Goal: Task Accomplishment & Management: Manage account settings

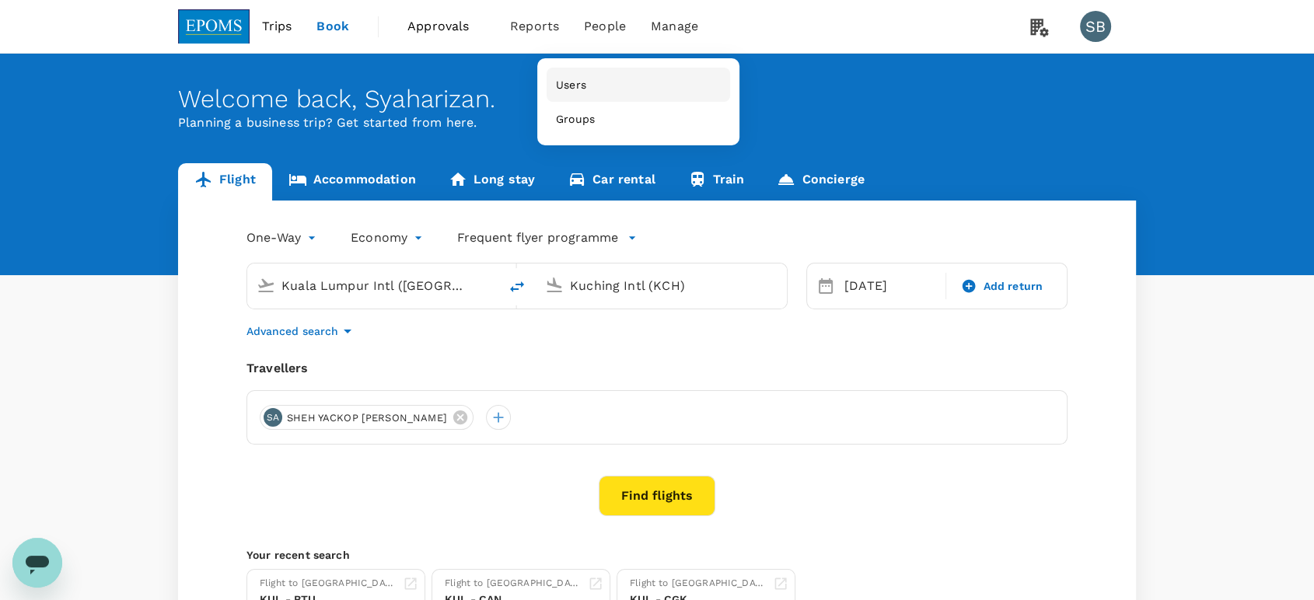
click at [578, 87] on span "Users" at bounding box center [571, 85] width 30 height 16
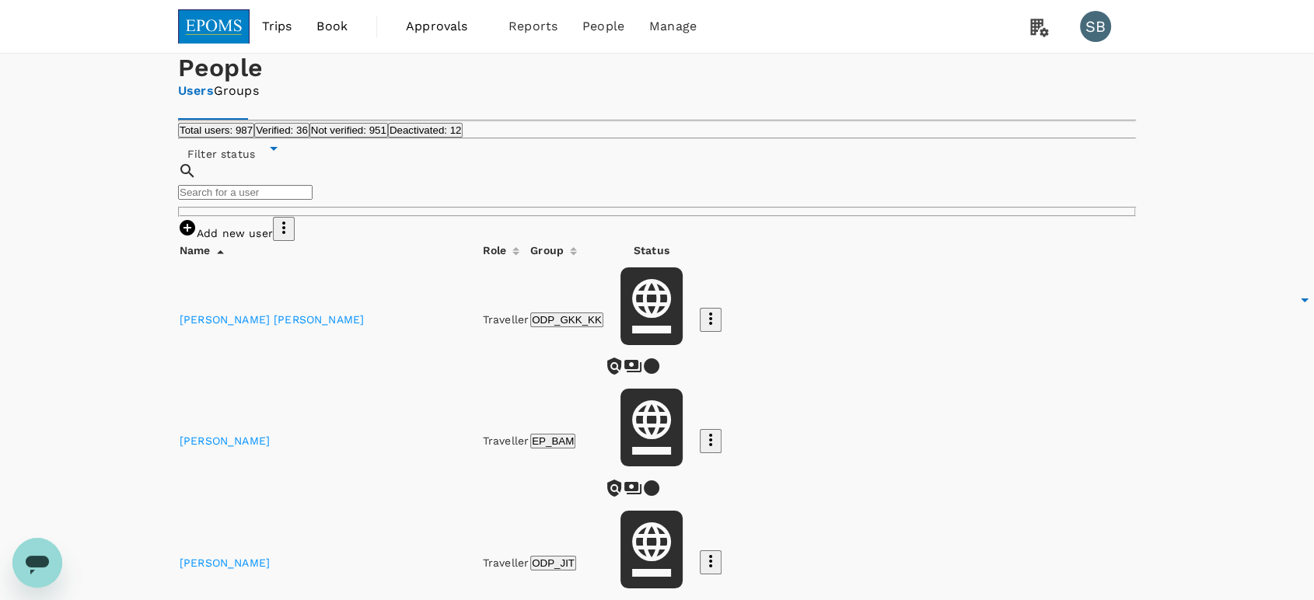
click at [293, 237] on icon "button" at bounding box center [283, 227] width 19 height 19
click at [1132, 333] on span "Send invitation email" at bounding box center [1174, 325] width 130 height 19
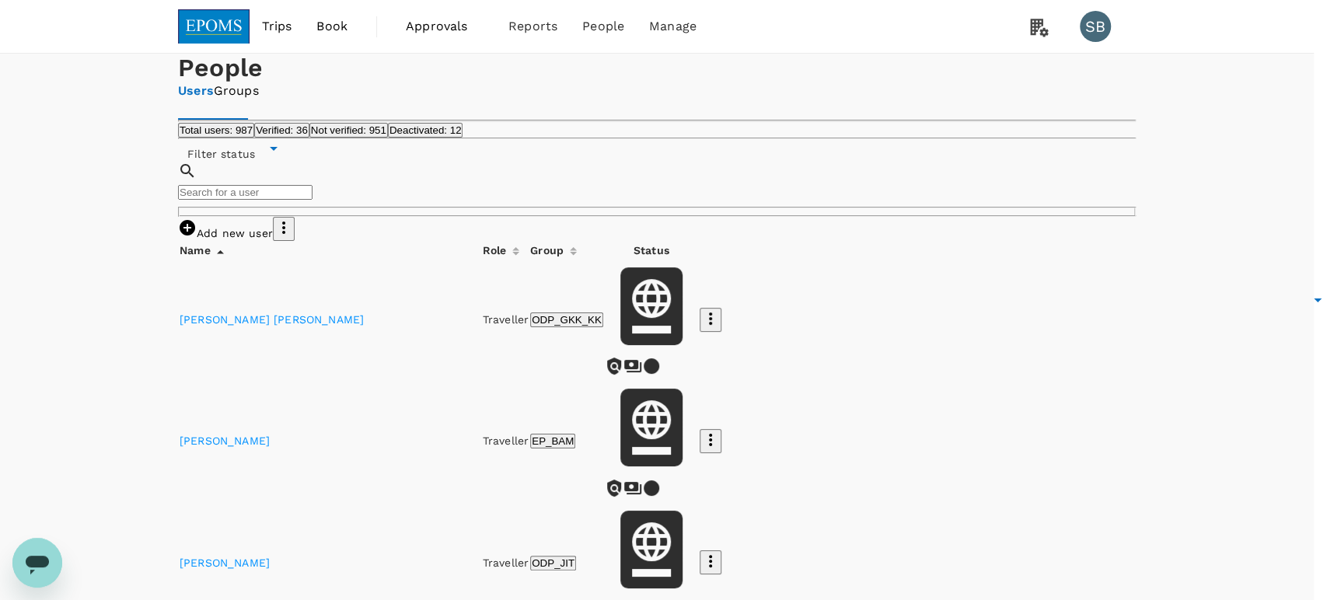
drag, startPoint x: 612, startPoint y: 241, endPoint x: 630, endPoint y: 251, distance: 20.5
type input "[PERSON_NAME]"
checkbox input "true"
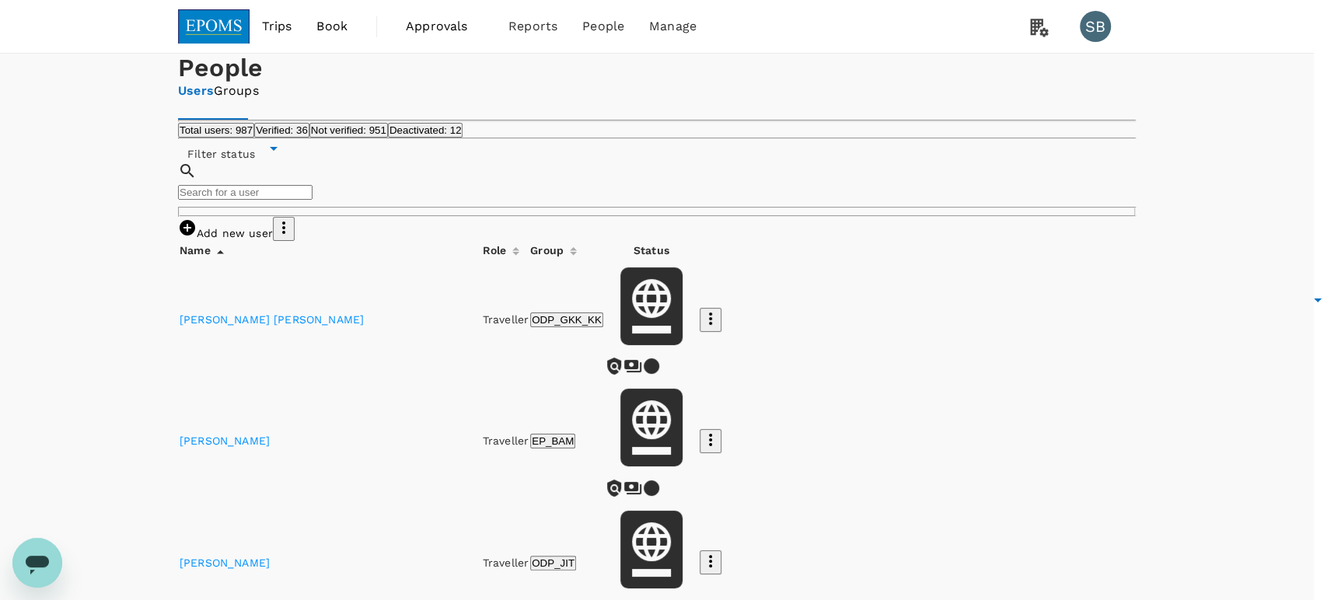
checkbox input "true"
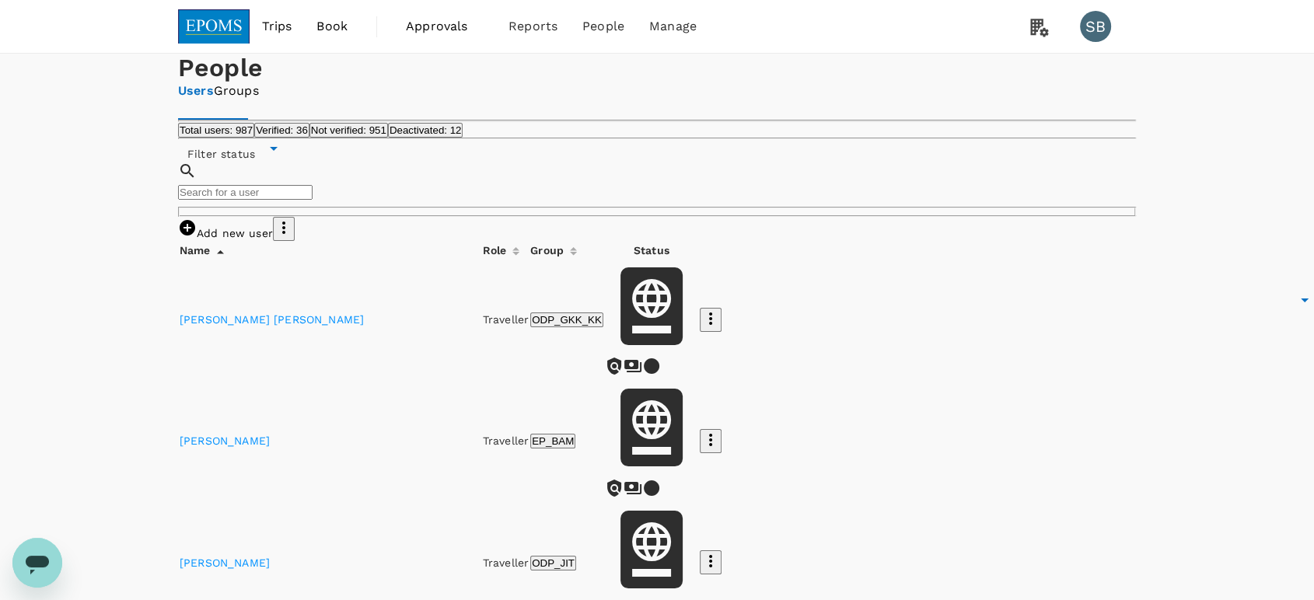
click at [230, 29] on img at bounding box center [214, 26] width 72 height 34
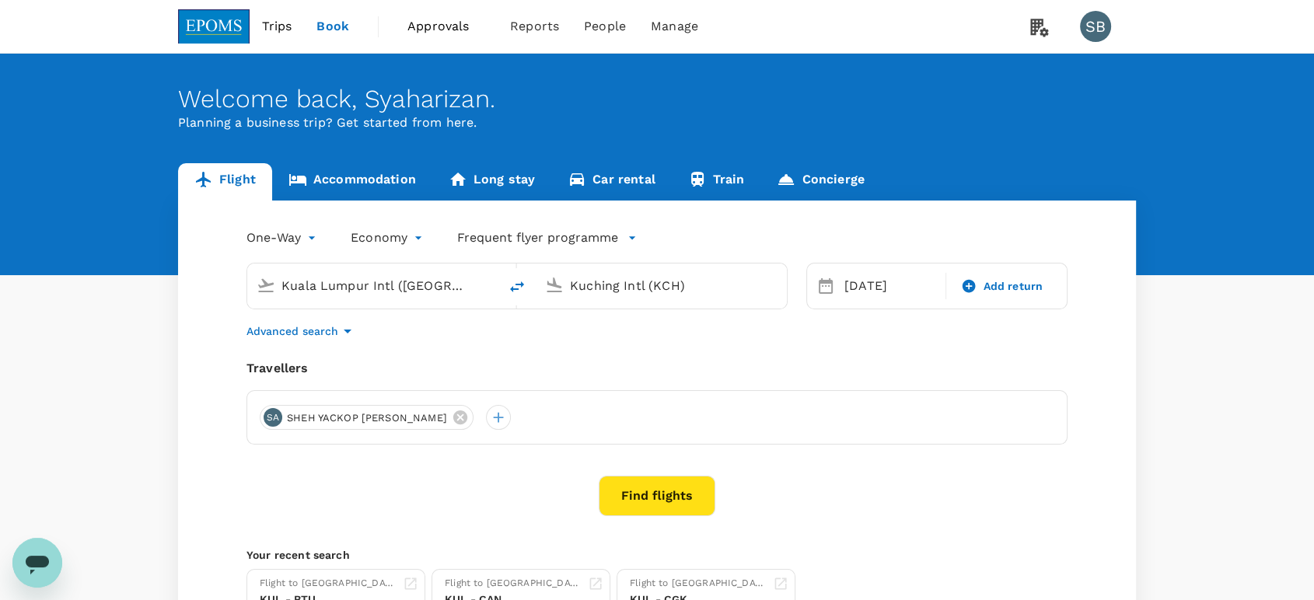
type input "Kuala Lumpur Intl ([GEOGRAPHIC_DATA])"
type input "Kuching Intl (KCH)"
type input "Kuala Lumpur Intl ([GEOGRAPHIC_DATA])"
type input "Kuching Intl (KCH)"
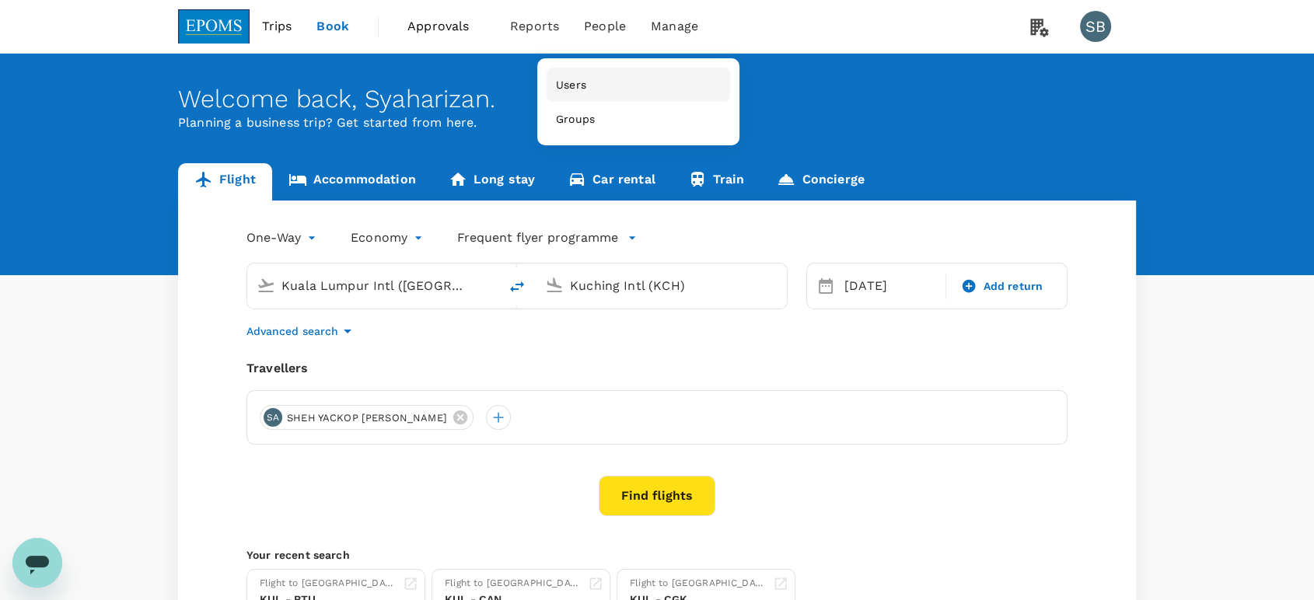
click at [581, 82] on span "Users" at bounding box center [571, 85] width 30 height 16
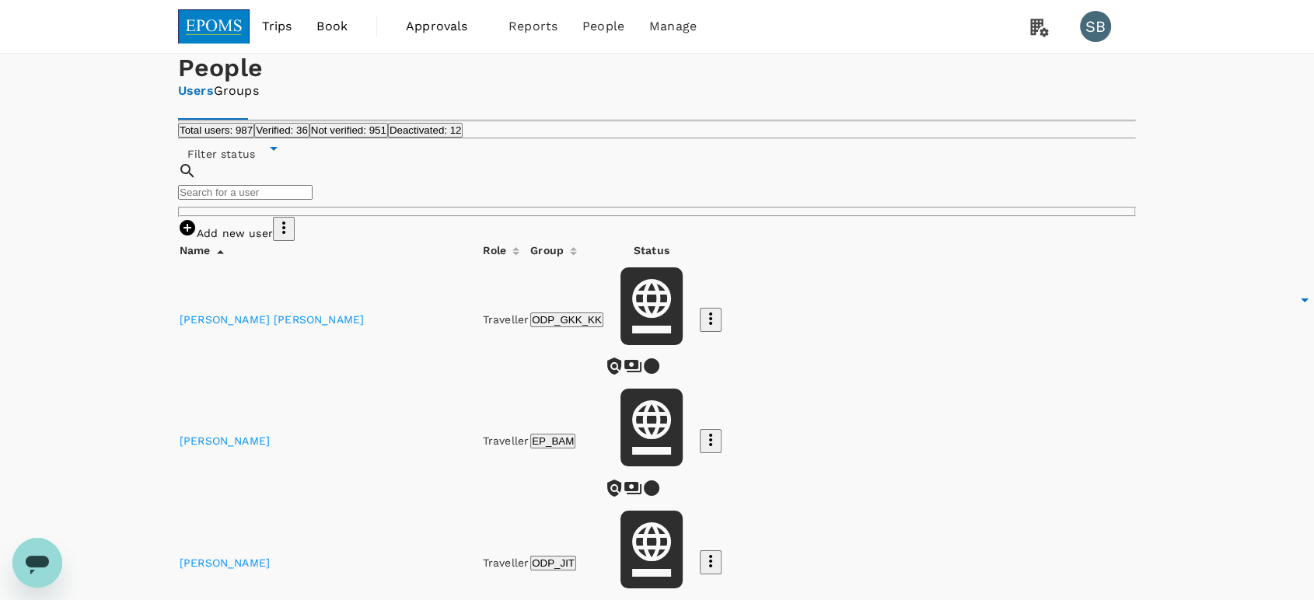
drag, startPoint x: 382, startPoint y: 306, endPoint x: 392, endPoint y: 298, distance: 12.1
click at [312, 200] on input "text" at bounding box center [245, 192] width 134 height 15
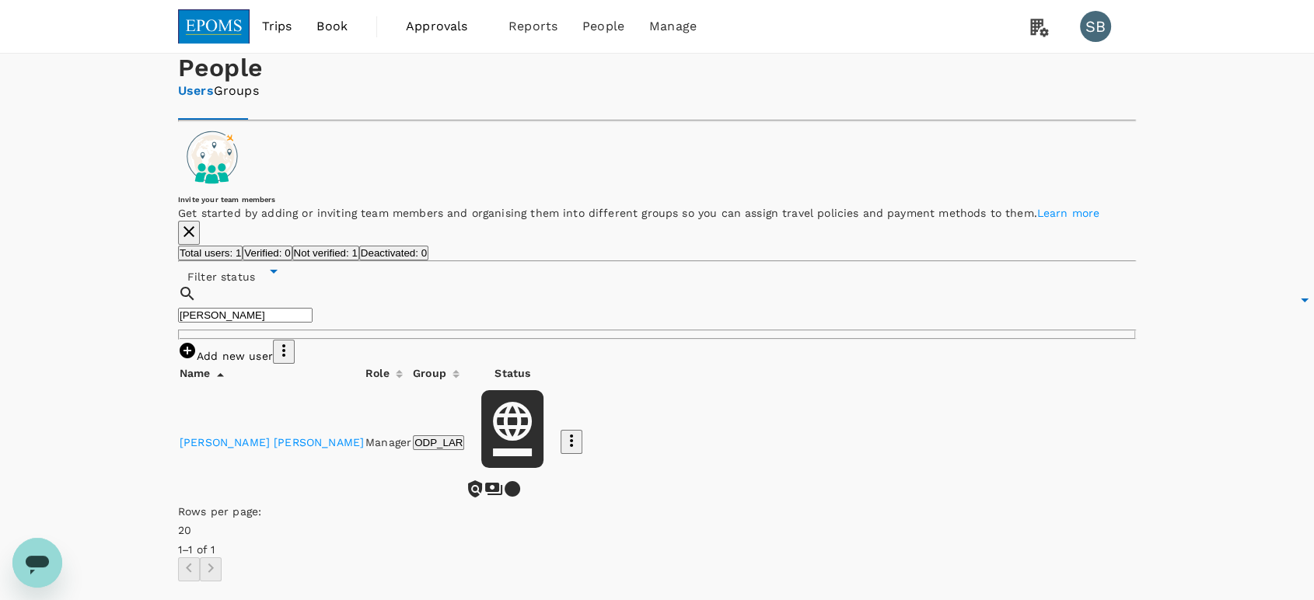
type input "[PERSON_NAME]"
click at [318, 449] on link "[PERSON_NAME] [PERSON_NAME]" at bounding box center [272, 442] width 184 height 12
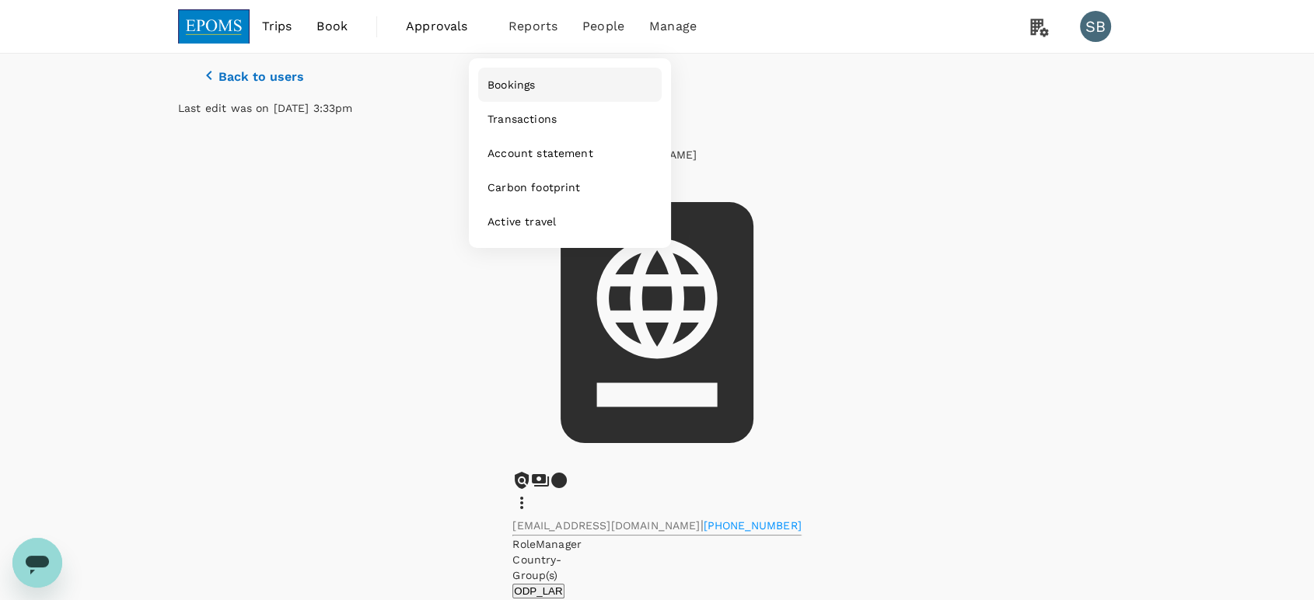
click at [516, 91] on span "Bookings" at bounding box center [510, 85] width 47 height 16
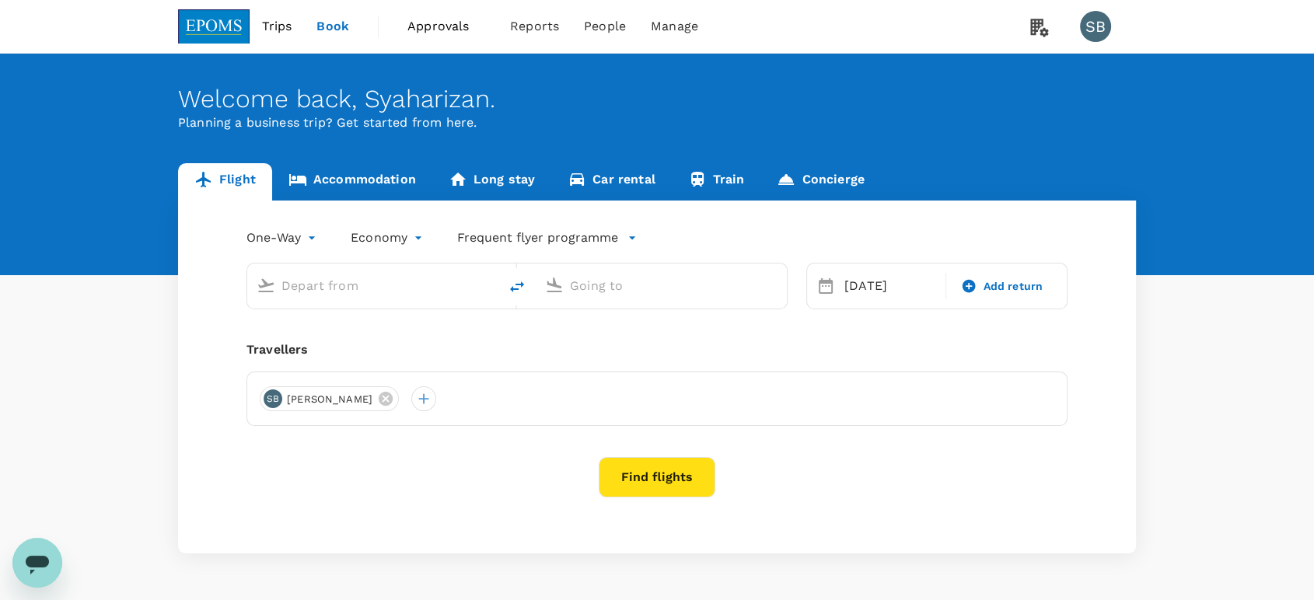
type input "Kuala Lumpur Intl ([GEOGRAPHIC_DATA])"
type input "Kuching Intl (KCH)"
type input "Kuala Lumpur Intl ([GEOGRAPHIC_DATA])"
type input "Kuching Intl (KCH)"
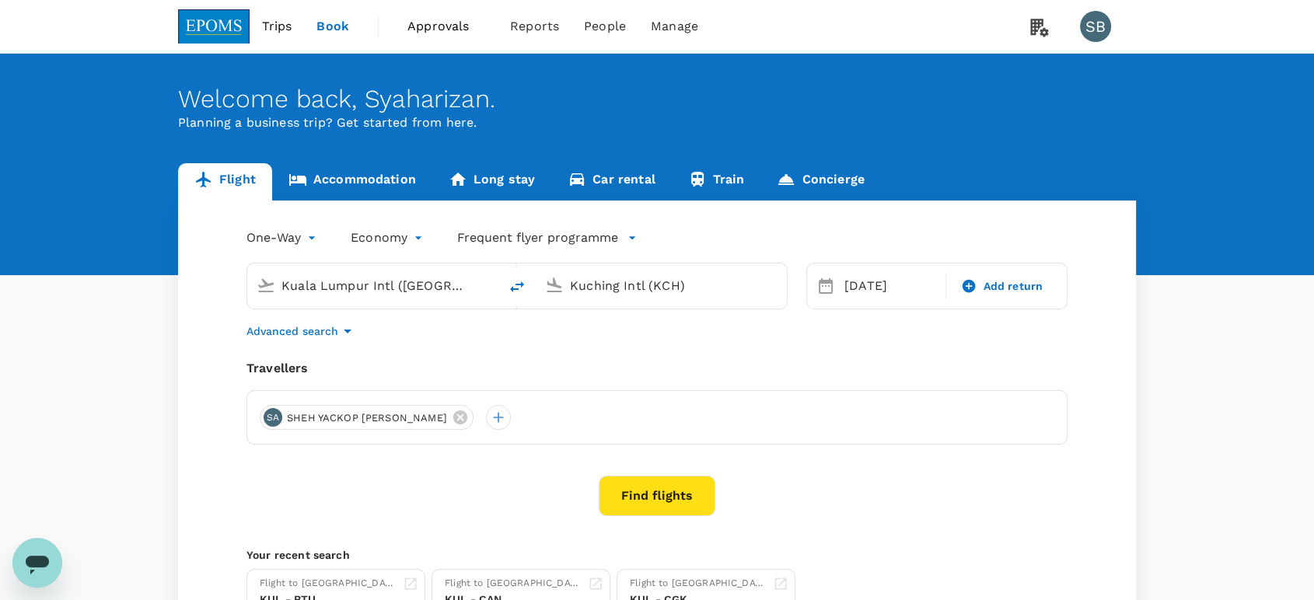
click at [225, 24] on img at bounding box center [214, 26] width 72 height 34
